Goal: Navigation & Orientation: Go to known website

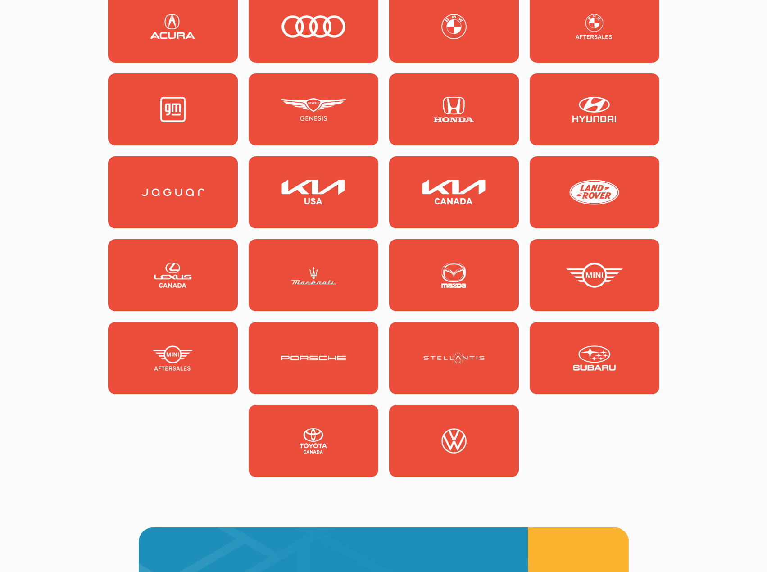
scroll to position [856, 0]
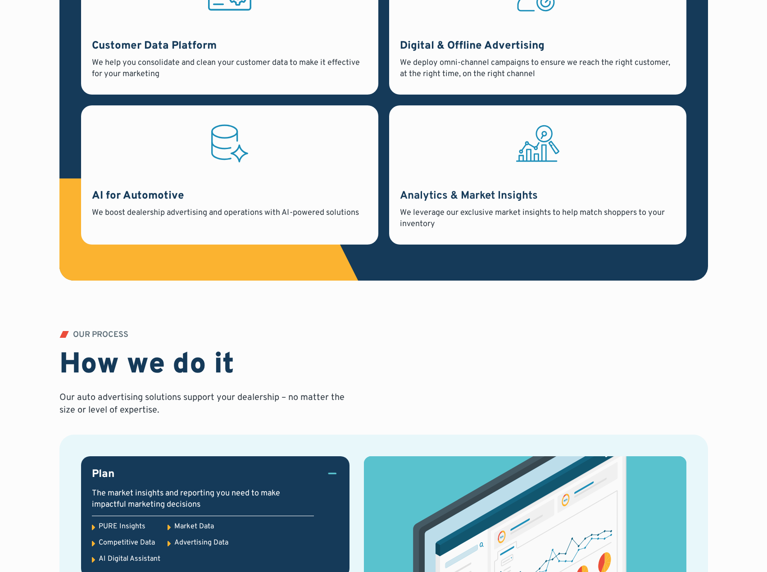
scroll to position [856, 0]
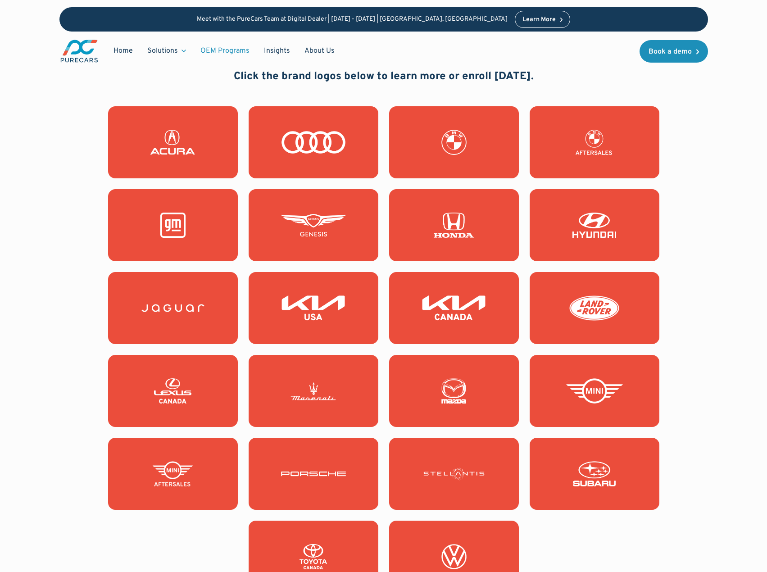
scroll to position [811, 0]
